Goal: Transaction & Acquisition: Purchase product/service

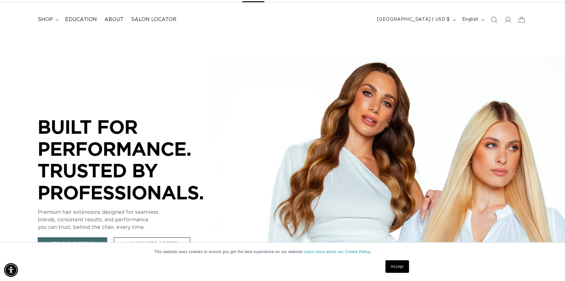
scroll to position [0, 520]
click at [440, 80] on div "BUILT FOR  PERFORMANCE. TRUSTED BY PROFESSIONALS. Premium hair extensions desig…" at bounding box center [282, 174] width 565 height 283
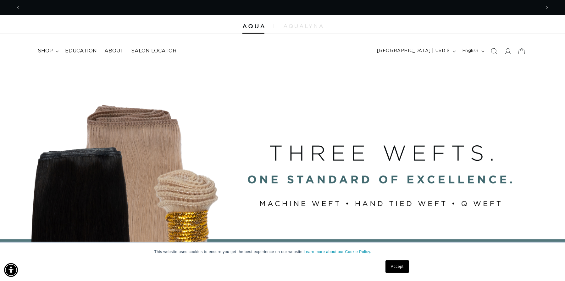
scroll to position [0, 0]
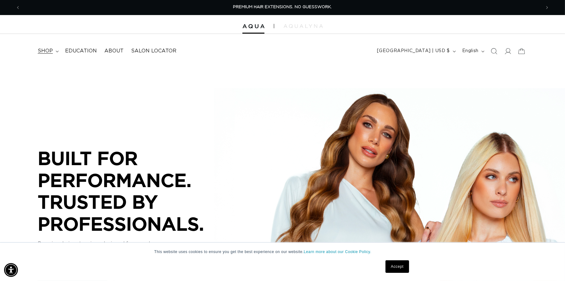
click at [42, 51] on span "shop" at bounding box center [45, 51] width 15 height 7
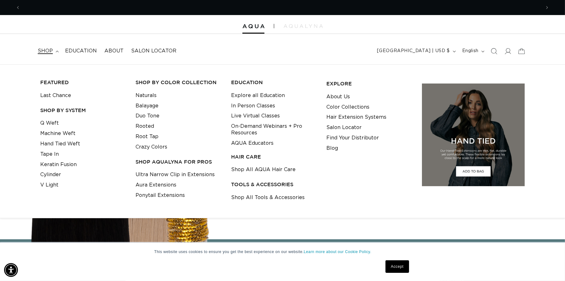
scroll to position [0, 1040]
click at [58, 133] on link "Machine Weft" at bounding box center [57, 134] width 35 height 10
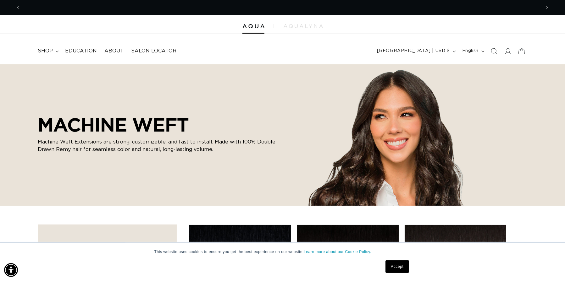
scroll to position [0, 1040]
click at [434, 133] on div "MACHINE WEFT Machine Weft Extensions are strong, customizable, and fast to inst…" at bounding box center [282, 134] width 565 height 141
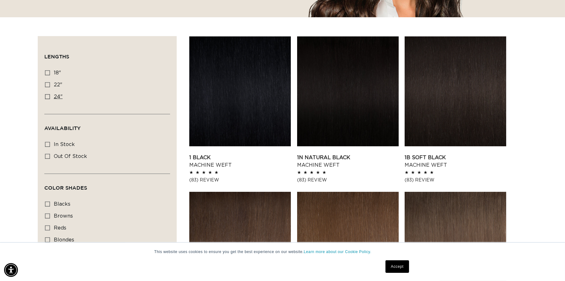
click at [46, 96] on icon at bounding box center [47, 96] width 5 height 5
click at [46, 96] on input "24" 24" (27 products)" at bounding box center [47, 96] width 5 height 5
checkbox input "true"
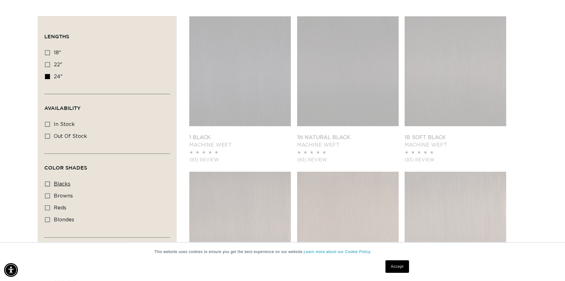
scroll to position [220, 0]
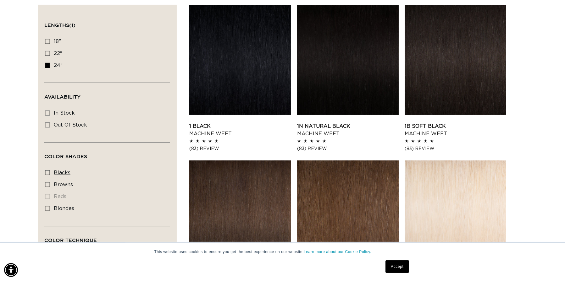
click at [47, 171] on icon at bounding box center [47, 172] width 5 height 5
click at [47, 171] on input "blacks blacks (3 products)" at bounding box center [47, 172] width 5 height 5
checkbox input "true"
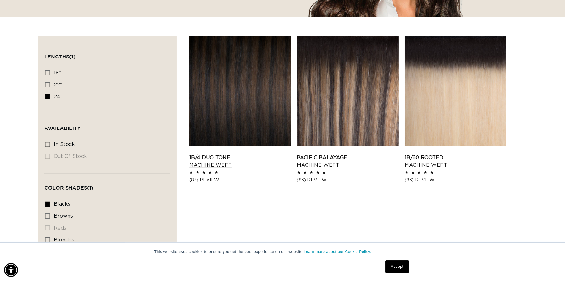
click at [212, 154] on link "1B/4 Duo Tone Machine Weft" at bounding box center [240, 161] width 102 height 15
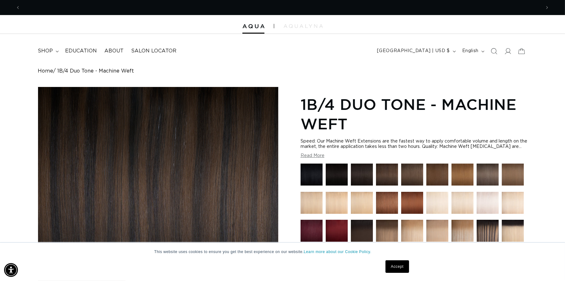
click at [307, 171] on img at bounding box center [311, 175] width 22 height 22
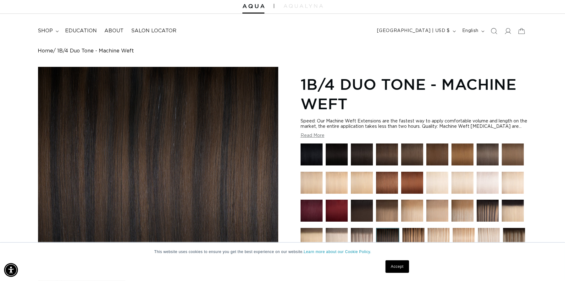
scroll to position [31, 0]
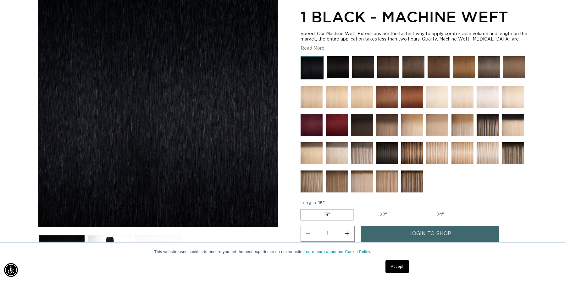
scroll to position [94, 0]
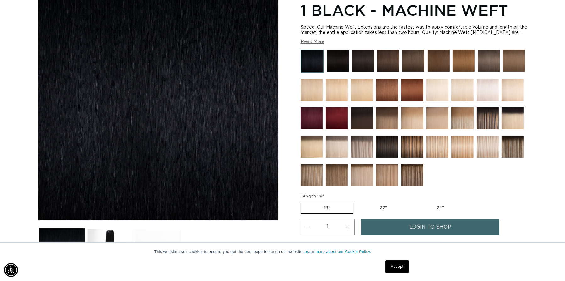
click at [392, 270] on link "Accept" at bounding box center [396, 267] width 23 height 13
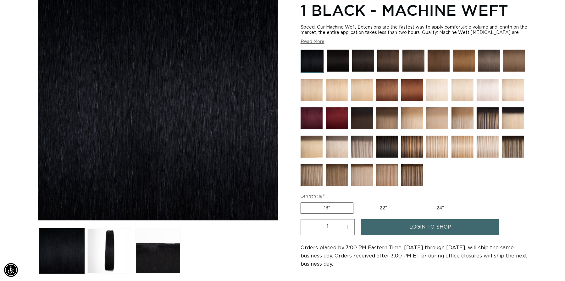
scroll to position [0, 520]
click at [441, 205] on label "24" Variant sold out or unavailable" at bounding box center [439, 208] width 53 height 11
click at [413, 202] on input "24" Variant sold out or unavailable" at bounding box center [413, 201] width 0 height 0
radio input "true"
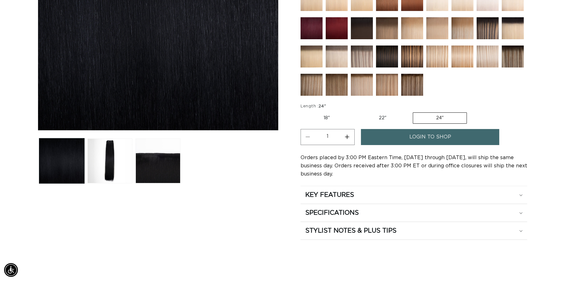
scroll to position [189, 0]
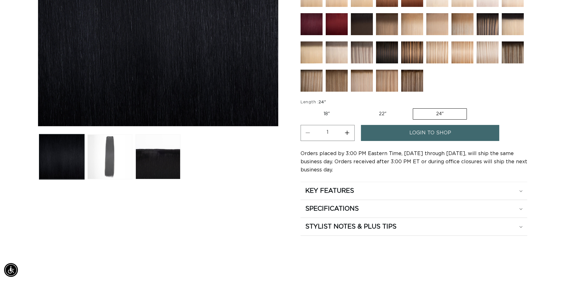
click at [113, 146] on button "Load image 2 in gallery view" at bounding box center [109, 157] width 45 height 45
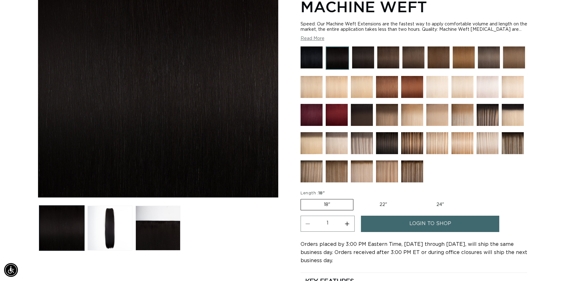
scroll to position [157, 0]
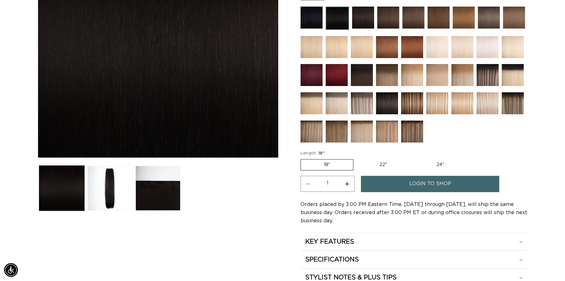
click at [434, 162] on label "24" Variant sold out or unavailable" at bounding box center [439, 165] width 53 height 11
click at [413, 158] on input "24" Variant sold out or unavailable" at bounding box center [413, 158] width 0 height 0
radio input "true"
click at [426, 181] on span "login to shop" at bounding box center [430, 184] width 42 height 16
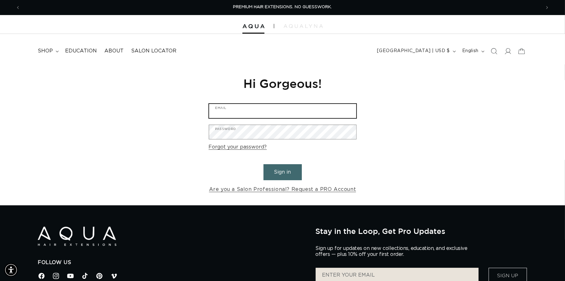
click at [274, 111] on input "Email" at bounding box center [282, 111] width 147 height 14
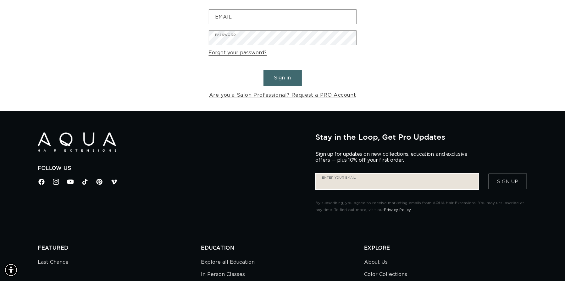
click at [376, 182] on input "Enter your email" at bounding box center [397, 182] width 163 height 16
type input "winamex19@gmail.com"
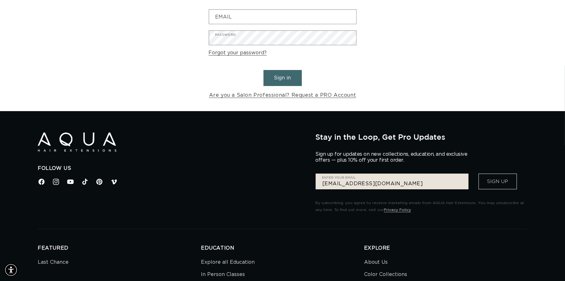
click at [508, 183] on button "Sign Up" at bounding box center [497, 182] width 38 height 16
click at [497, 181] on button "Sign Up" at bounding box center [497, 182] width 38 height 16
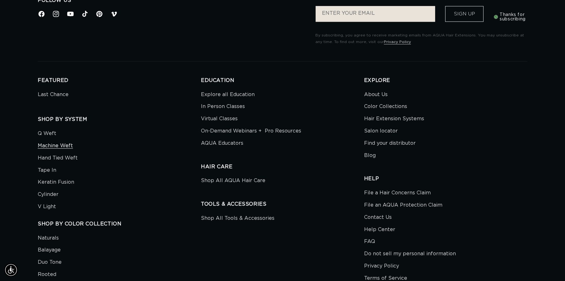
scroll to position [0, 1040]
click at [59, 147] on link "Machine Weft" at bounding box center [55, 146] width 35 height 12
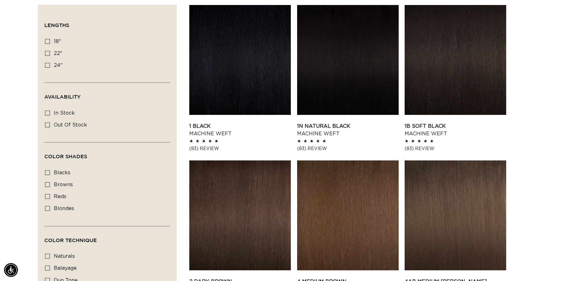
scroll to position [0, 520]
click at [49, 63] on rect at bounding box center [47, 65] width 4 height 4
click at [49, 63] on input "24" 24" (27 products)" at bounding box center [47, 65] width 5 height 5
checkbox input "true"
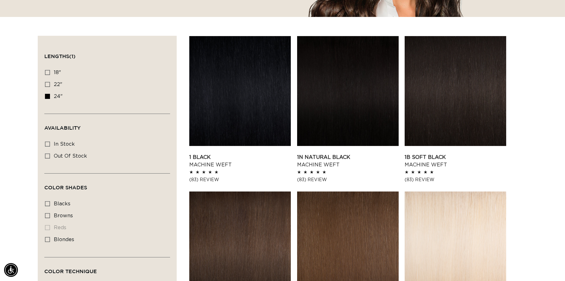
scroll to position [189, 0]
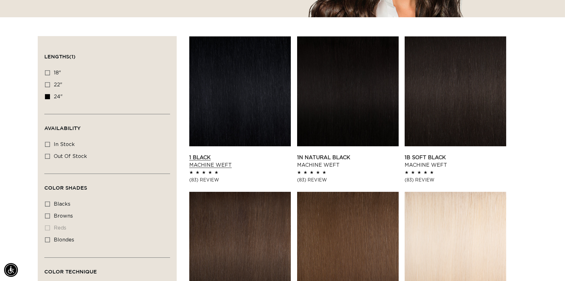
click at [257, 154] on link "1 Black Machine Weft" at bounding box center [240, 161] width 102 height 15
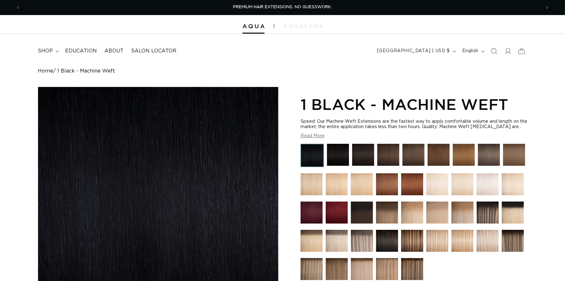
click at [335, 156] on img at bounding box center [338, 155] width 22 height 22
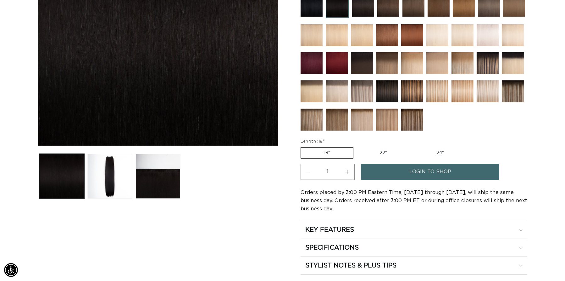
scroll to position [189, 0]
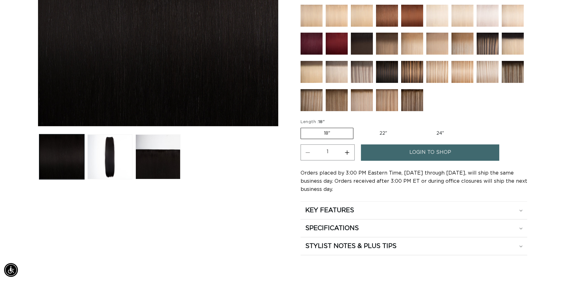
click at [440, 133] on label "24" Variant sold out or unavailable" at bounding box center [439, 133] width 53 height 11
click at [413, 127] on input "24" Variant sold out or unavailable" at bounding box center [413, 127] width 0 height 0
radio input "true"
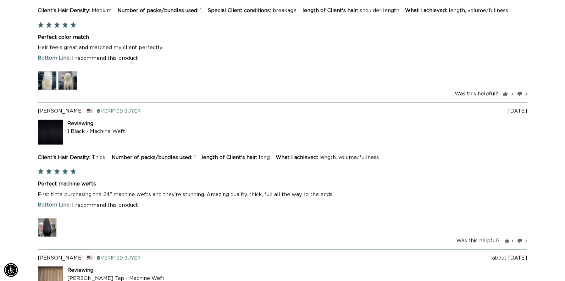
scroll to position [1666, 0]
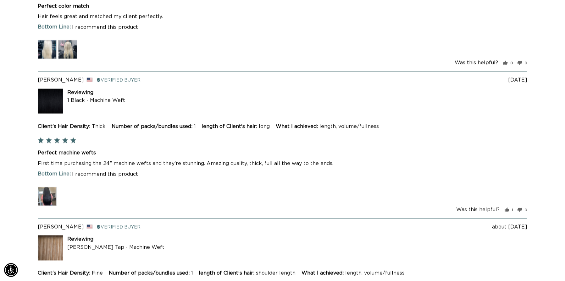
click at [42, 187] on img at bounding box center [47, 196] width 19 height 19
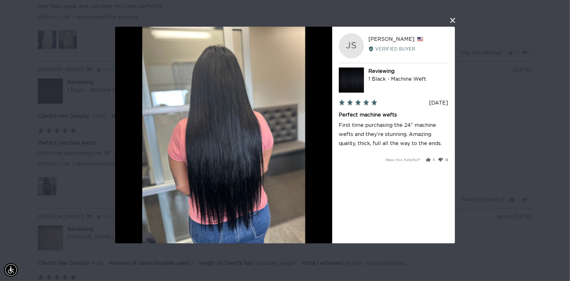
scroll to position [0, 0]
click at [33, 98] on div "User-Uploaded Media Gallery JS Jessica S. Reviewed by Jessica S., from United S…" at bounding box center [285, 140] width 570 height 281
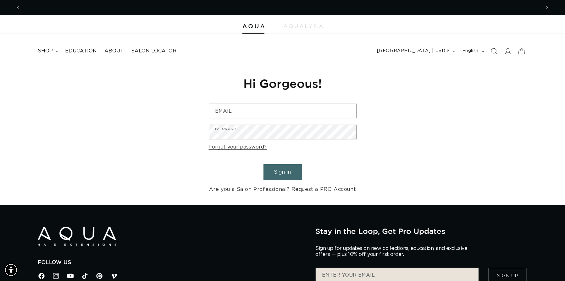
scroll to position [0, 520]
click at [273, 174] on button "Sign in" at bounding box center [282, 172] width 38 height 16
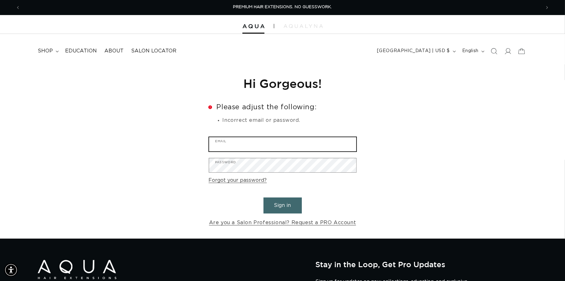
click at [263, 144] on input "Email" at bounding box center [282, 144] width 147 height 14
type input "[EMAIL_ADDRESS][DOMAIN_NAME]"
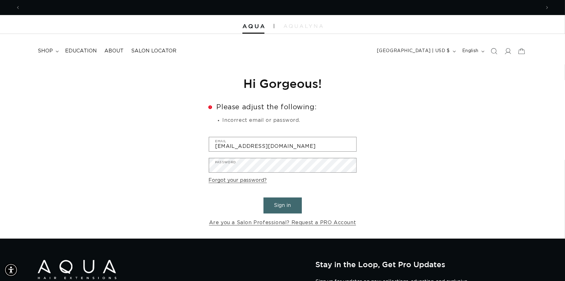
scroll to position [0, 1040]
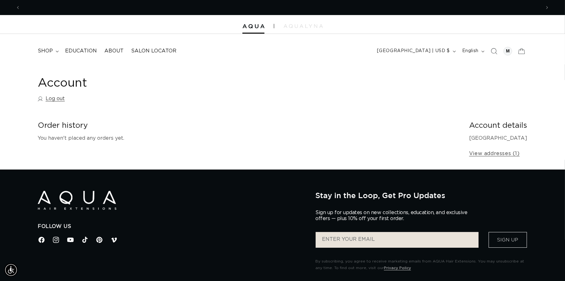
scroll to position [0, 520]
click at [507, 49] on div at bounding box center [507, 51] width 9 height 9
click at [506, 52] on div at bounding box center [507, 51] width 9 height 9
click at [487, 153] on link "View addresses (1)" at bounding box center [494, 153] width 51 height 9
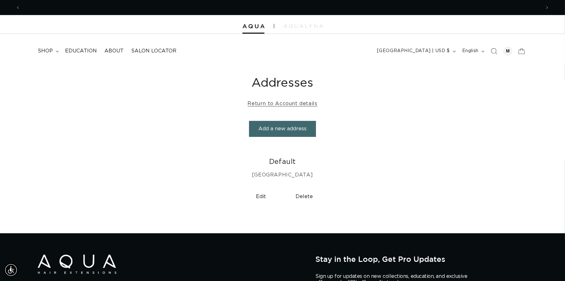
scroll to position [0, 520]
click at [264, 129] on button "Add a new address" at bounding box center [282, 129] width 67 height 16
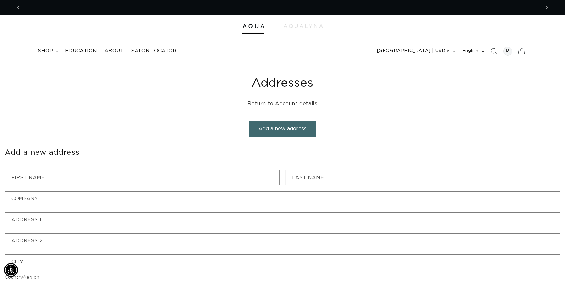
scroll to position [0, 1040]
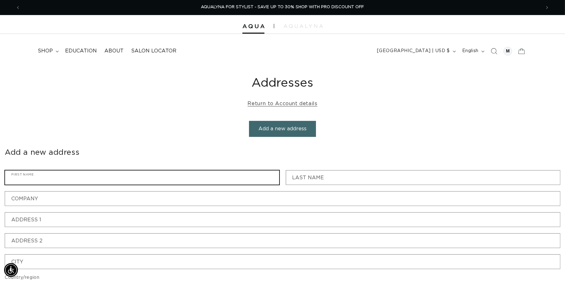
click at [83, 175] on input "First name" at bounding box center [142, 178] width 274 height 14
type input "[PERSON_NAME]"
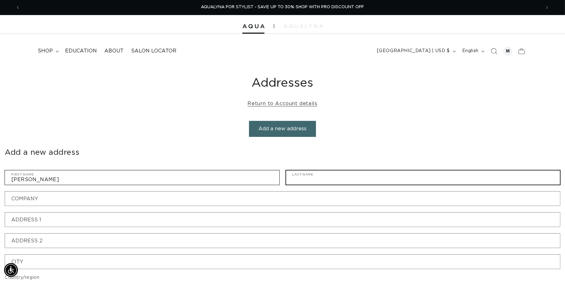
type input "Winneshiek"
type input "[STREET_ADDRESS]"
type input "Tomah"
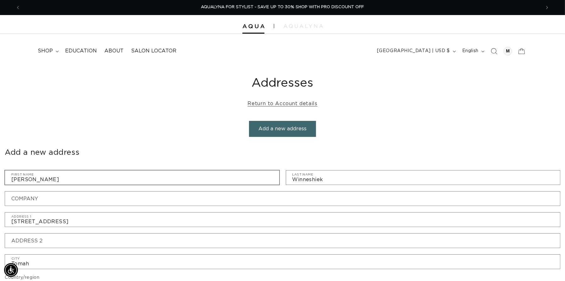
select select "[US_STATE]"
type input "54660"
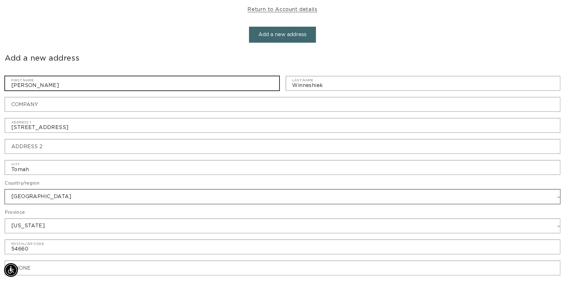
scroll to position [0, 0]
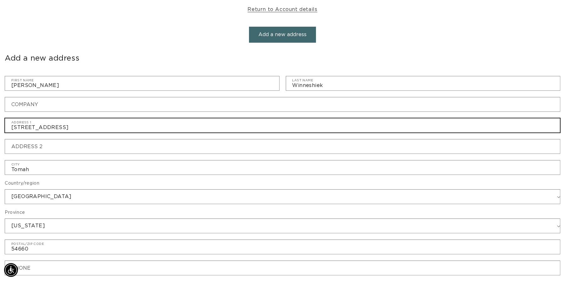
click at [19, 128] on input "[STREET_ADDRESS]" at bounding box center [282, 125] width 555 height 14
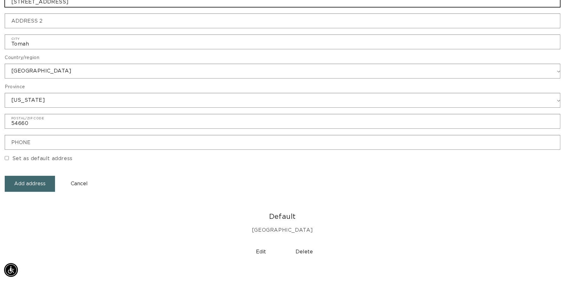
scroll to position [0, 1040]
type input "[STREET_ADDRESS]"
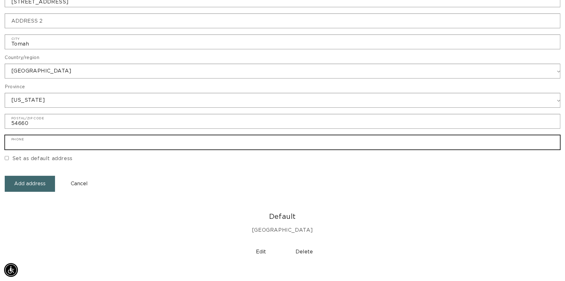
click at [31, 145] on input "Phone" at bounding box center [282, 142] width 555 height 14
type input "[PHONE_NUMBER]"
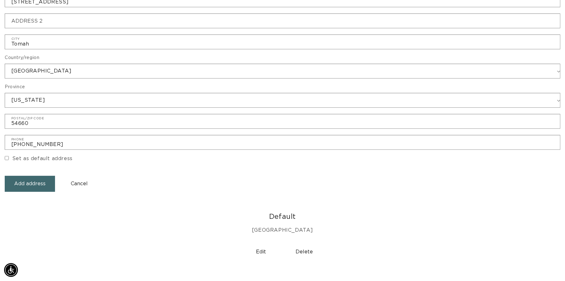
click at [36, 182] on button "Add address" at bounding box center [30, 184] width 50 height 16
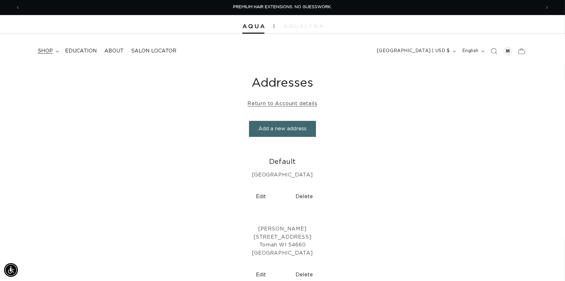
click at [48, 51] on span "shop" at bounding box center [45, 51] width 15 height 7
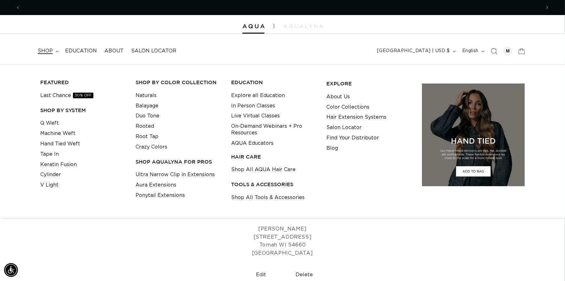
scroll to position [0, 520]
click at [52, 130] on link "Machine Weft" at bounding box center [57, 134] width 35 height 10
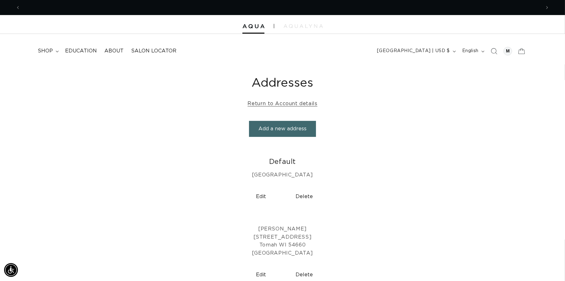
scroll to position [0, 1040]
click at [47, 50] on span "shop" at bounding box center [45, 51] width 15 height 7
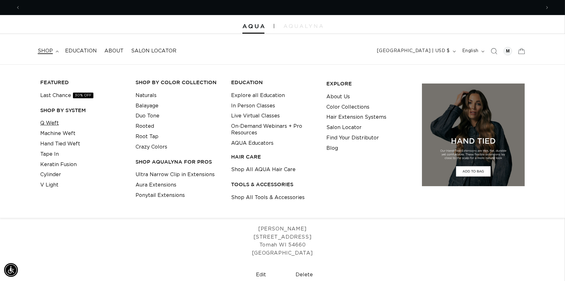
scroll to position [0, 0]
click at [52, 122] on link "Q Weft" at bounding box center [49, 123] width 19 height 10
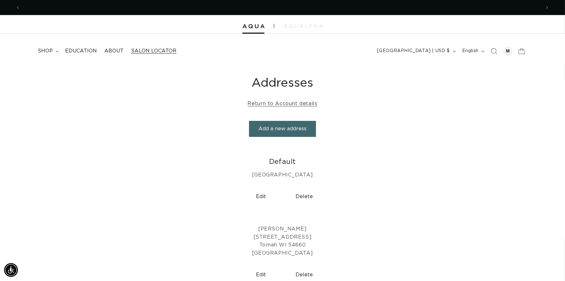
scroll to position [0, 520]
click at [51, 46] on summary "shop" at bounding box center [47, 51] width 27 height 14
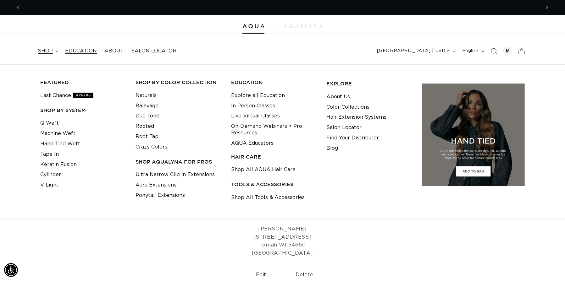
scroll to position [0, 1040]
click at [91, 49] on span "Education" at bounding box center [81, 51] width 32 height 7
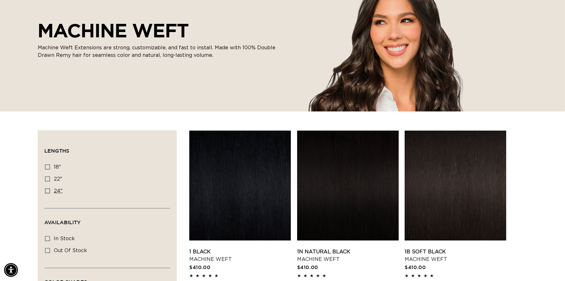
scroll to position [0, 520]
click at [47, 189] on icon at bounding box center [47, 191] width 5 height 5
click at [47, 189] on input "24" 24" (27 products)" at bounding box center [47, 191] width 5 height 5
checkbox input "true"
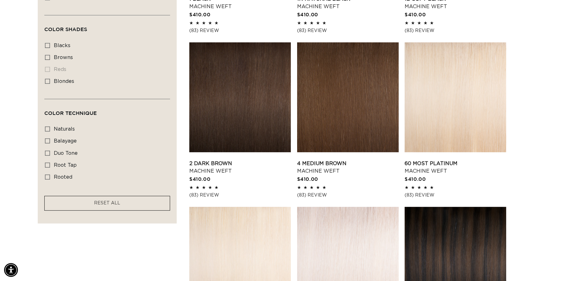
scroll to position [251, 0]
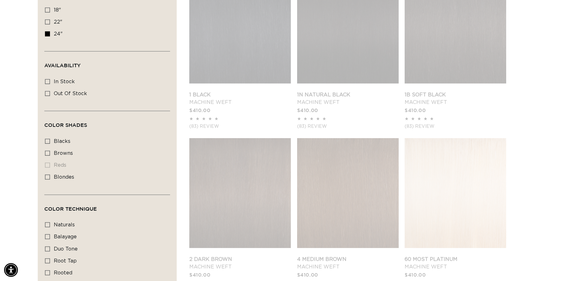
scroll to position [94, 0]
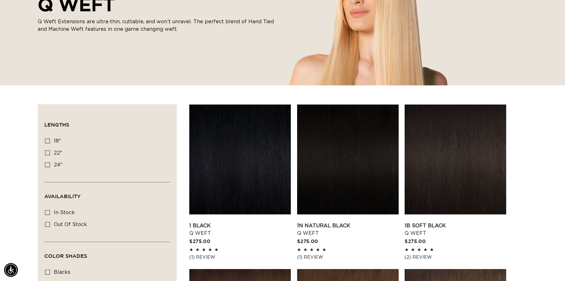
scroll to position [157, 0]
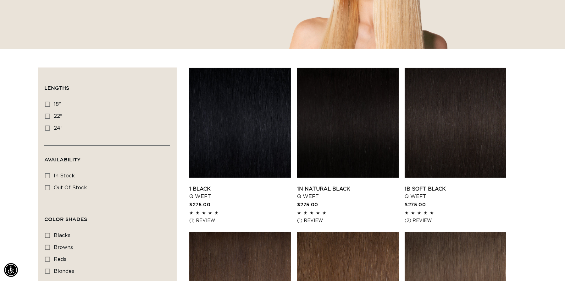
click at [50, 126] on icon at bounding box center [47, 128] width 5 height 5
click at [50, 126] on input "24" 24" (5 products)" at bounding box center [47, 128] width 5 height 5
checkbox input "true"
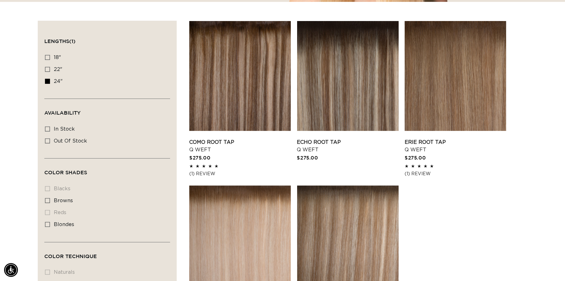
scroll to position [189, 0]
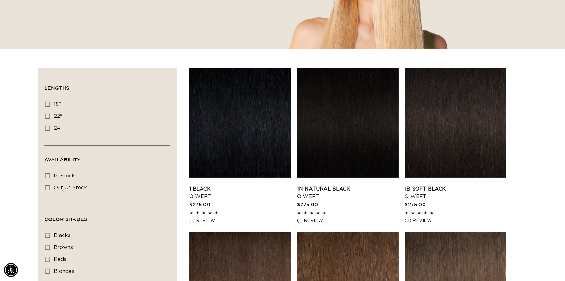
scroll to position [0, 520]
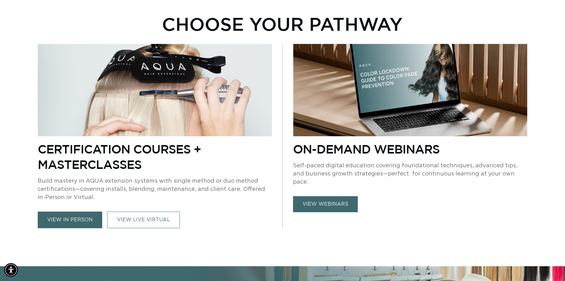
click at [341, 196] on link "view webinars" at bounding box center [325, 204] width 65 height 16
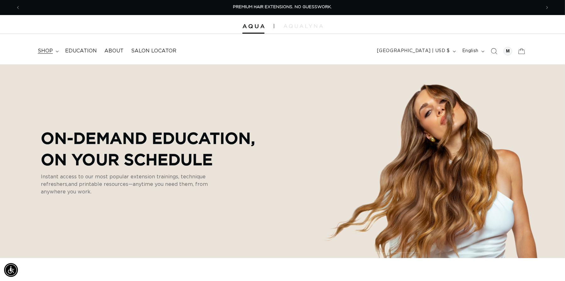
click at [36, 52] on summary "shop" at bounding box center [47, 51] width 27 height 14
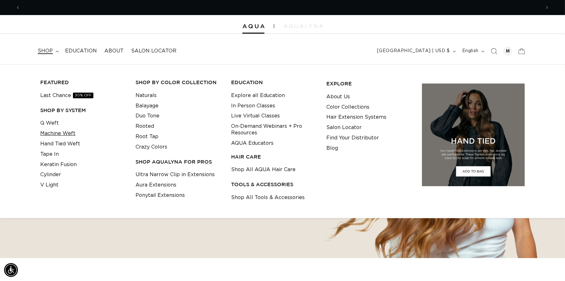
scroll to position [0, 520]
click at [62, 143] on link "Hand Tied Weft" at bounding box center [60, 144] width 40 height 10
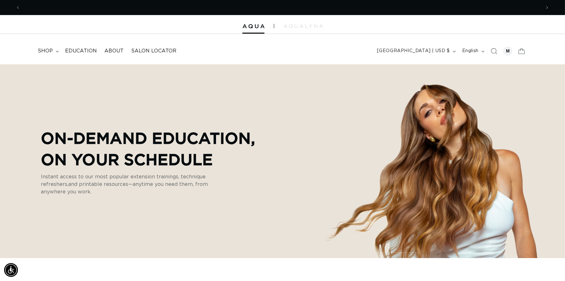
scroll to position [0, 0]
click at [38, 50] on span "shop" at bounding box center [45, 51] width 15 height 7
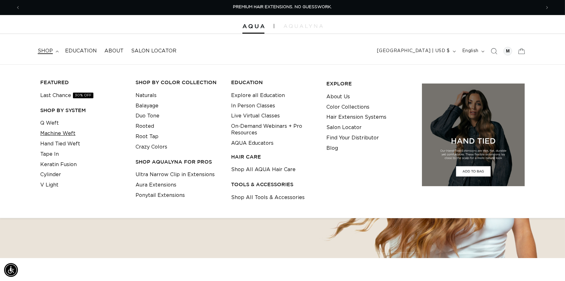
click at [57, 132] on link "Machine Weft" at bounding box center [57, 134] width 35 height 10
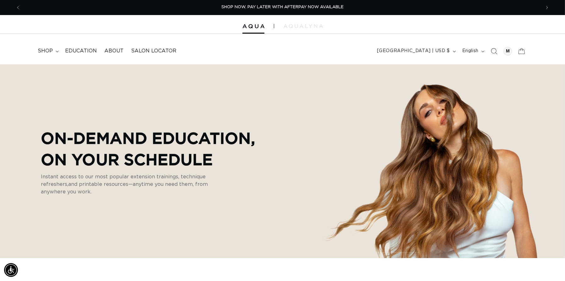
scroll to position [0, 1040]
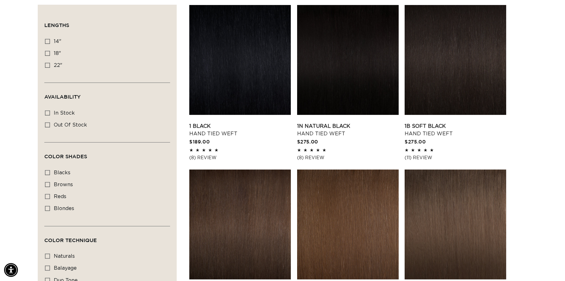
scroll to position [0, 520]
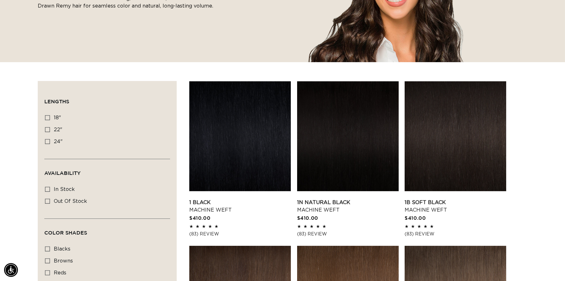
scroll to position [189, 0]
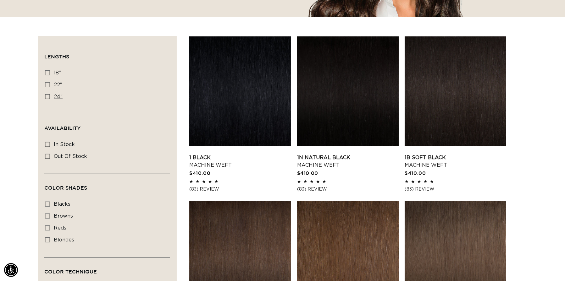
click at [45, 96] on icon at bounding box center [47, 96] width 5 height 5
click at [45, 96] on input "24" 24" (27 products)" at bounding box center [47, 96] width 5 height 5
checkbox input "true"
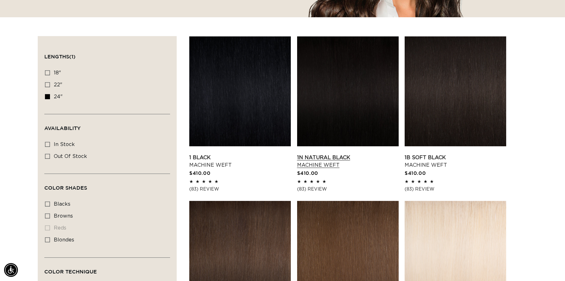
scroll to position [0, 1040]
click at [272, 154] on link "1 Black Machine Weft" at bounding box center [240, 161] width 102 height 15
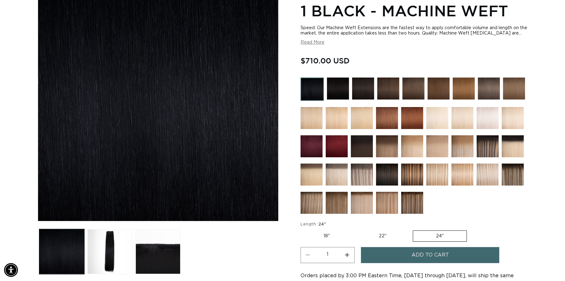
scroll to position [94, 0]
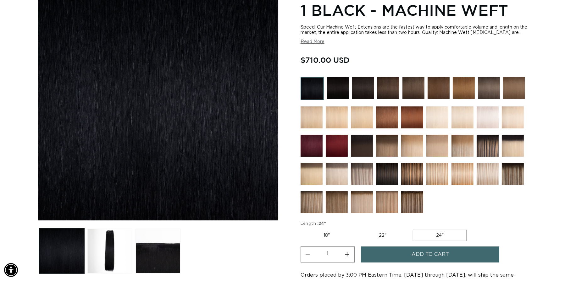
click at [387, 238] on label "22" Variant sold out or unavailable" at bounding box center [382, 235] width 53 height 11
click at [356, 229] on input "22" Variant sold out or unavailable" at bounding box center [356, 229] width 0 height 0
radio input "true"
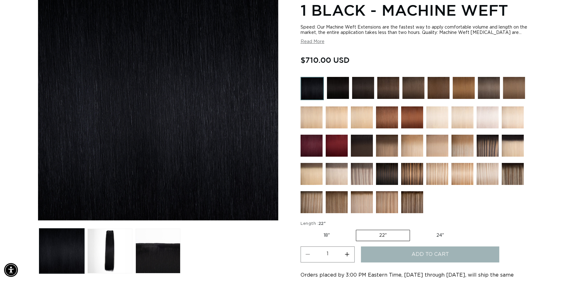
scroll to position [0, 1040]
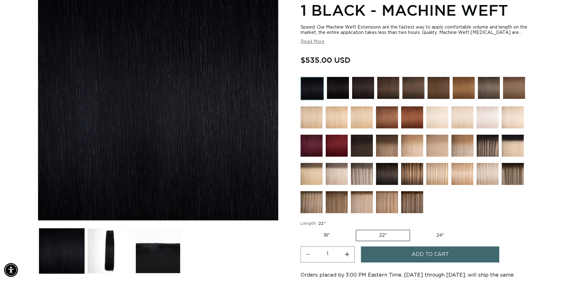
click at [327, 232] on label "18" Variant sold out or unavailable" at bounding box center [326, 235] width 52 height 11
click at [302, 229] on input "18" Variant sold out or unavailable" at bounding box center [302, 229] width 0 height 0
radio input "true"
